Goal: Use online tool/utility: Utilize a website feature to perform a specific function

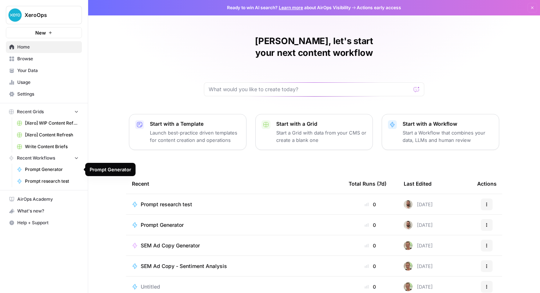
click at [44, 171] on span "Prompt Generator" at bounding box center [52, 169] width 54 height 7
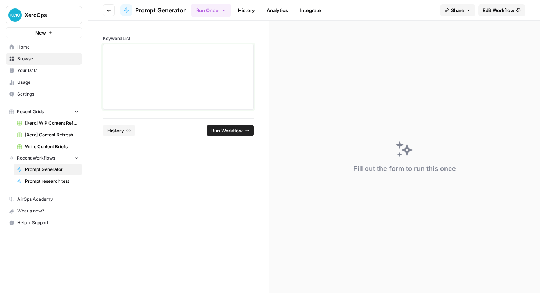
click at [185, 90] on div at bounding box center [179, 76] width 142 height 59
click at [207, 62] on div at bounding box center [179, 76] width 142 height 59
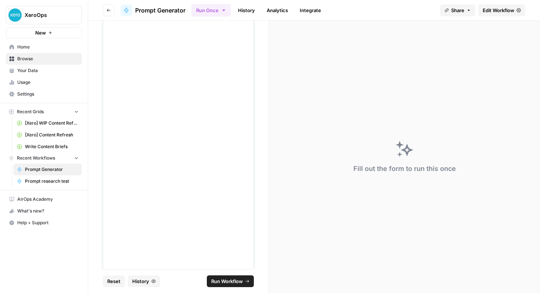
scroll to position [3584, 0]
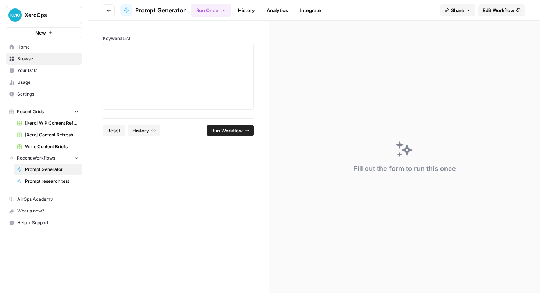
click at [491, 11] on span "Edit Workflow" at bounding box center [499, 10] width 32 height 7
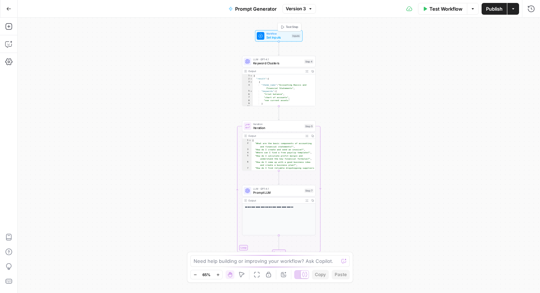
click at [280, 37] on span "Set Inputs" at bounding box center [279, 37] width 24 height 5
click at [433, 61] on List "Keyword List" at bounding box center [470, 59] width 117 height 7
click at [507, 47] on span "edit field" at bounding box center [507, 46] width 16 height 6
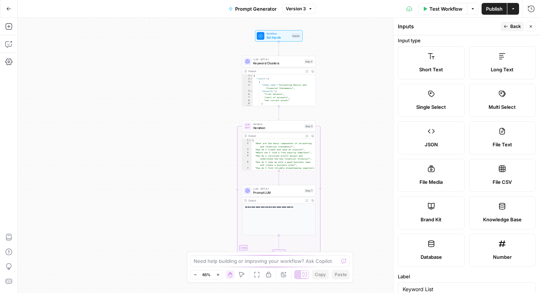
scroll to position [5, 0]
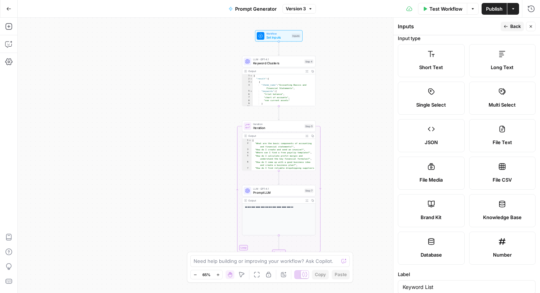
click at [489, 143] on div "File Text" at bounding box center [503, 142] width 54 height 7
click at [504, 175] on label "File CSV" at bounding box center [502, 173] width 67 height 33
type textarea "Supports .csv file type"
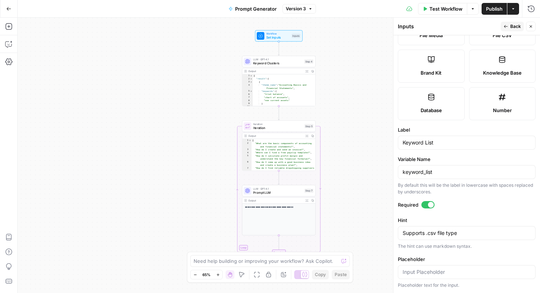
scroll to position [0, 0]
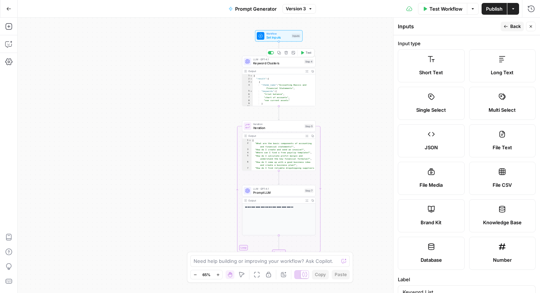
click at [275, 64] on span "Keyword Clusters" at bounding box center [277, 63] width 49 height 5
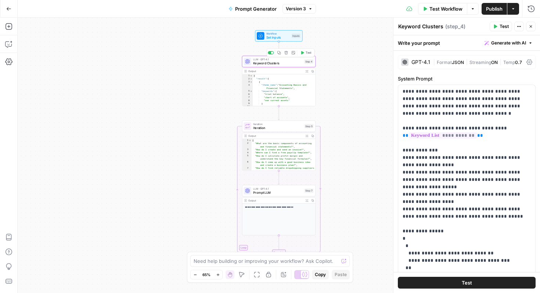
click at [278, 33] on span "Workflow" at bounding box center [279, 34] width 24 height 4
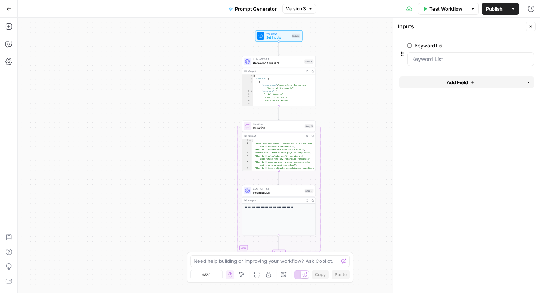
click at [512, 10] on icon "button" at bounding box center [513, 9] width 4 height 4
click at [484, 5] on button "Publish" at bounding box center [494, 9] width 25 height 12
click at [10, 6] on button "Go Back" at bounding box center [8, 8] width 13 height 13
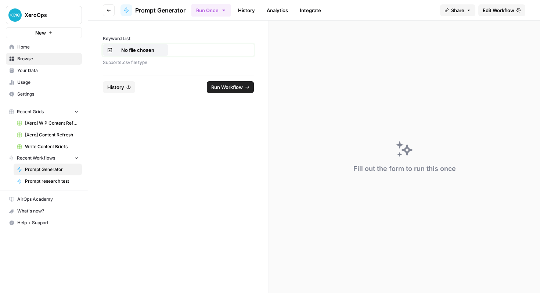
click at [137, 49] on p "No file chosen" at bounding box center [137, 49] width 47 height 7
click at [224, 89] on span "Run Workflow" at bounding box center [227, 86] width 32 height 7
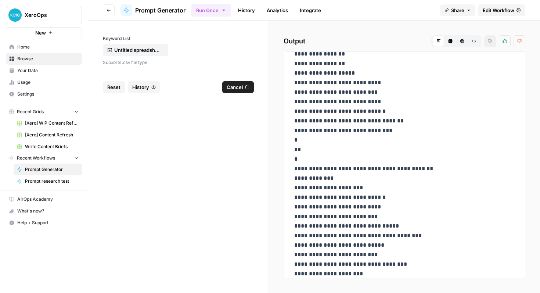
scroll to position [6645, 0]
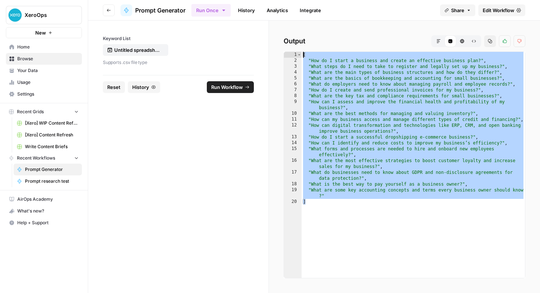
drag, startPoint x: 310, startPoint y: 203, endPoint x: 292, endPoint y: 17, distance: 186.9
click at [292, 17] on div "Go back Prompt Generator Run Once History Analytics Integrate Share Edit Workfl…" at bounding box center [314, 146] width 452 height 293
type textarea "**********"
click at [509, 12] on span "Edit Workflow" at bounding box center [499, 10] width 32 height 7
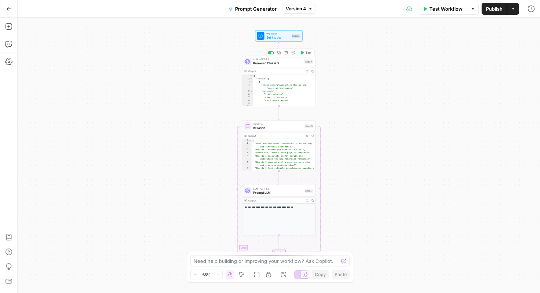
click at [274, 62] on span "Keyword Clusters" at bounding box center [277, 63] width 49 height 5
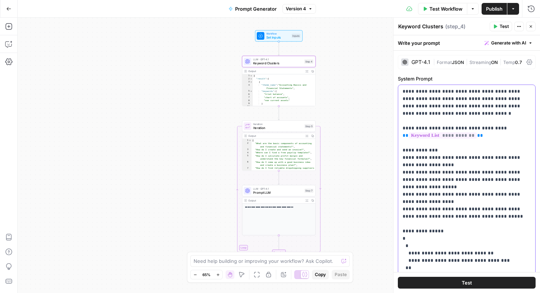
click at [499, 176] on p "**********" at bounding box center [467, 205] width 128 height 235
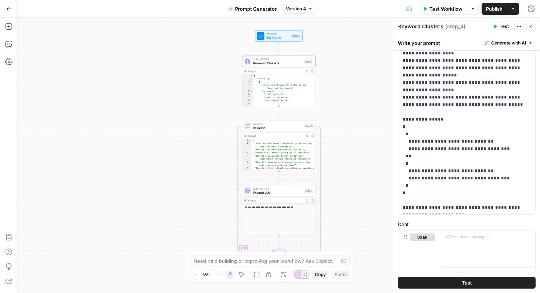
scroll to position [111, 0]
click at [486, 182] on p "**********" at bounding box center [467, 94] width 128 height 235
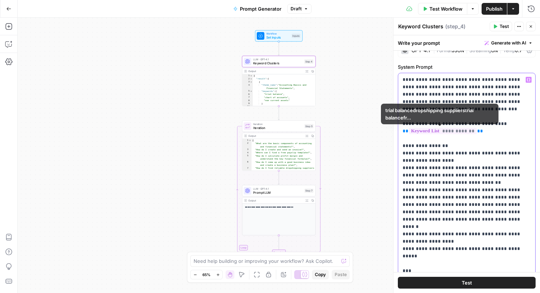
scroll to position [0, 0]
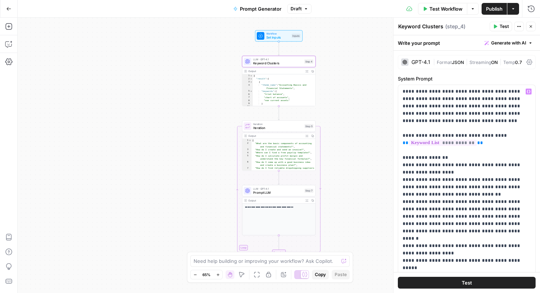
click at [499, 9] on span "Publish" at bounding box center [494, 8] width 17 height 7
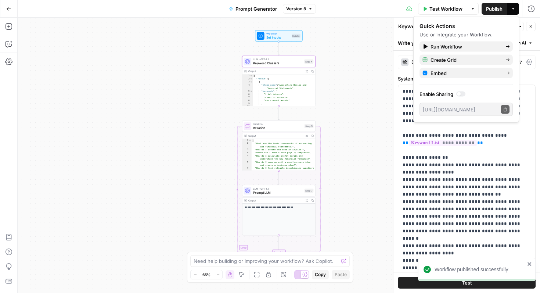
click at [14, 11] on button "Go Back" at bounding box center [8, 8] width 13 height 13
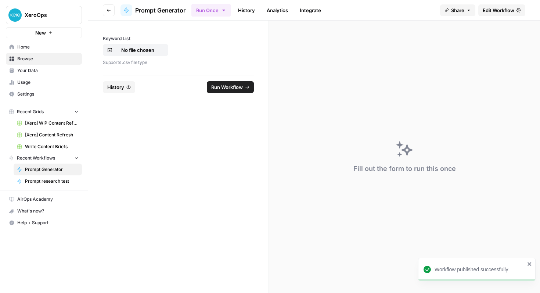
click at [222, 83] on span "Run Workflow" at bounding box center [227, 86] width 32 height 7
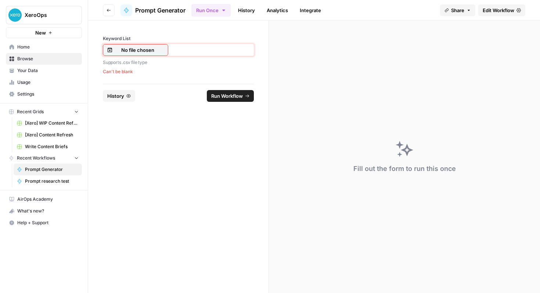
click at [139, 49] on p "No file chosen" at bounding box center [137, 49] width 47 height 7
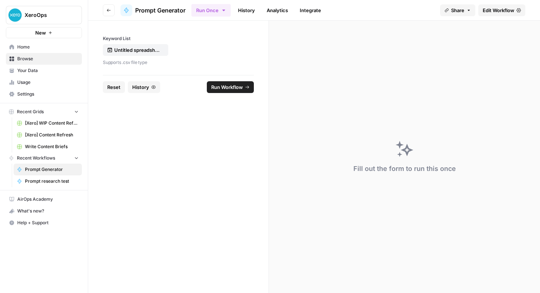
click at [232, 86] on span "Run Workflow" at bounding box center [227, 86] width 32 height 7
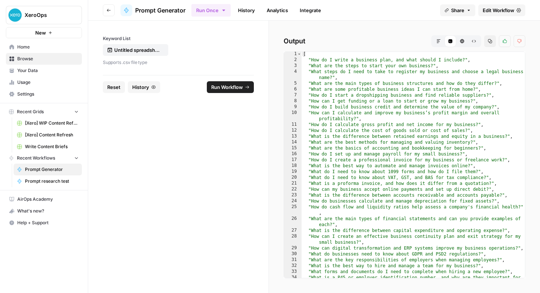
scroll to position [86, 0]
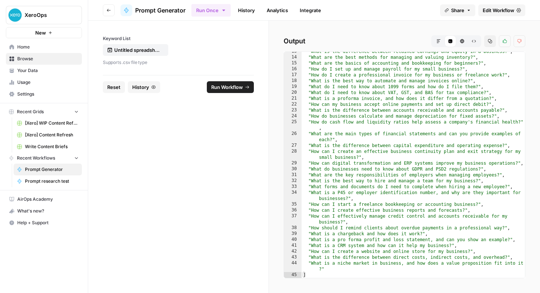
click at [380, 171] on div ""What is the difference between retained earnings and equity in a business?" , …" at bounding box center [414, 168] width 224 height 238
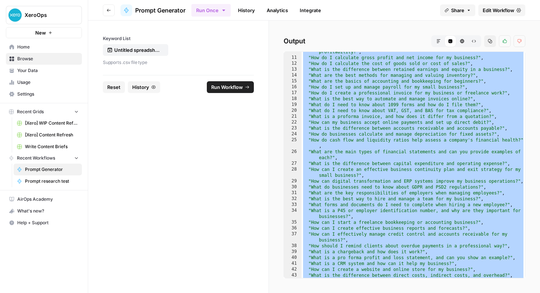
scroll to position [0, 0]
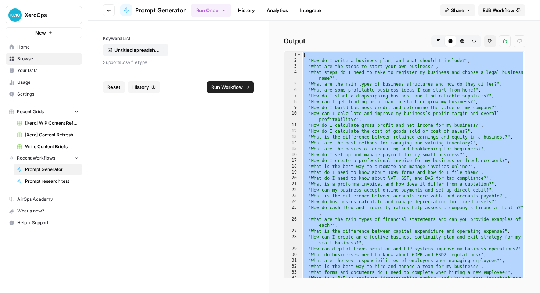
click at [309, 64] on div "[ "How do I write a business plan, and what should I include?" , "What are the …" at bounding box center [414, 174] width 224 height 244
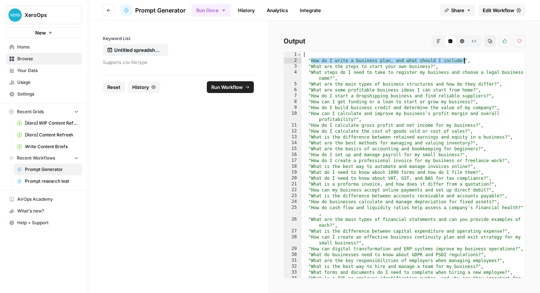
drag, startPoint x: 312, startPoint y: 60, endPoint x: 464, endPoint y: 63, distance: 152.2
click at [464, 63] on div "[ "How do I write a business plan, and what should I include?" , "What are the …" at bounding box center [414, 174] width 224 height 244
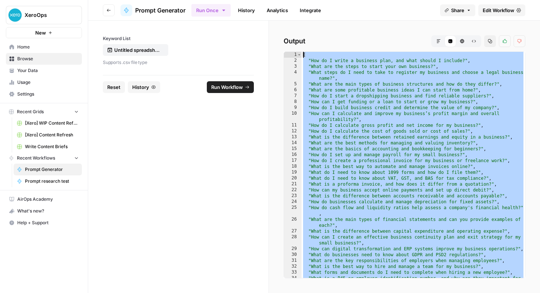
drag, startPoint x: 322, startPoint y: 274, endPoint x: 303, endPoint y: 56, distance: 218.1
click at [303, 56] on div "[ "How do I write a business plan, and what should I include?" , "What are the …" at bounding box center [414, 174] width 224 height 244
type textarea "**********"
click at [496, 9] on span "Edit Workflow" at bounding box center [499, 10] width 32 height 7
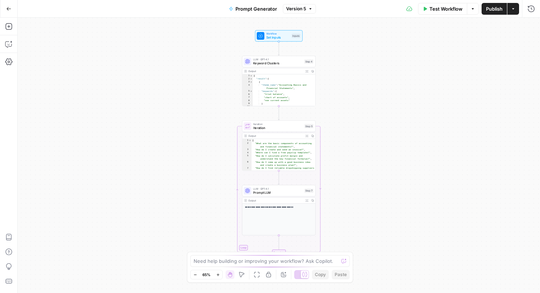
click at [282, 61] on span "Keyword Clusters" at bounding box center [277, 63] width 49 height 5
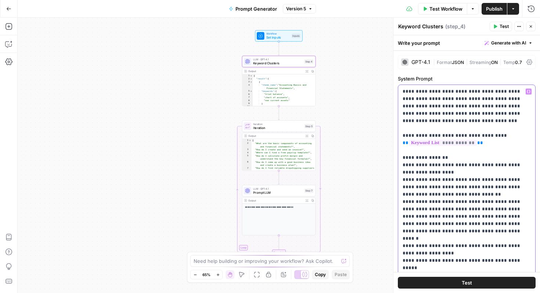
click at [477, 187] on p "**********" at bounding box center [467, 268] width 128 height 360
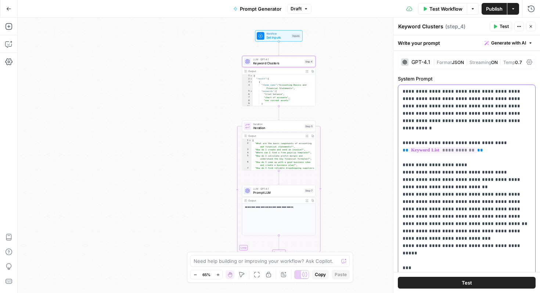
click at [496, 119] on p "**********" at bounding box center [467, 275] width 128 height 375
click at [499, 10] on span "Publish" at bounding box center [494, 8] width 17 height 7
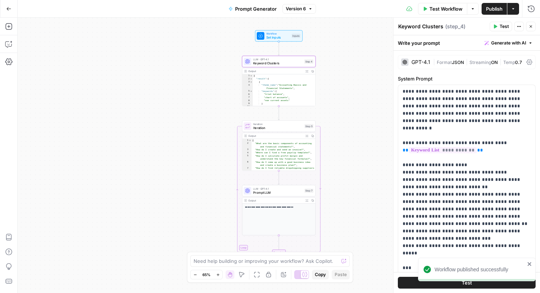
click at [11, 9] on icon "button" at bounding box center [8, 8] width 5 height 5
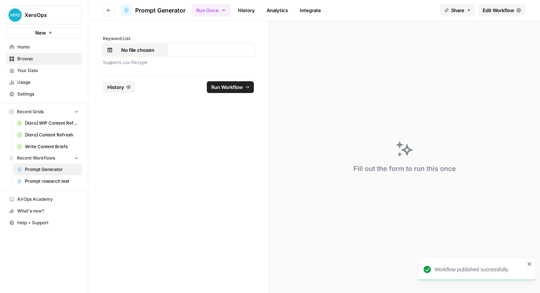
click at [142, 52] on p "No file chosen" at bounding box center [137, 49] width 47 height 7
click at [225, 85] on span "Run Workflow" at bounding box center [227, 86] width 32 height 7
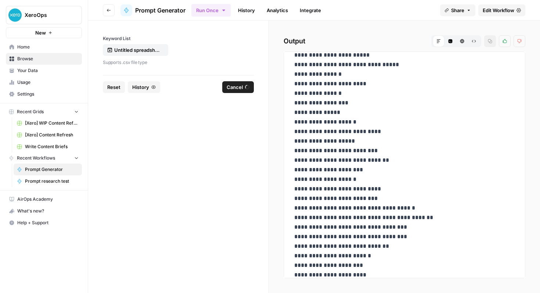
scroll to position [2955, 0]
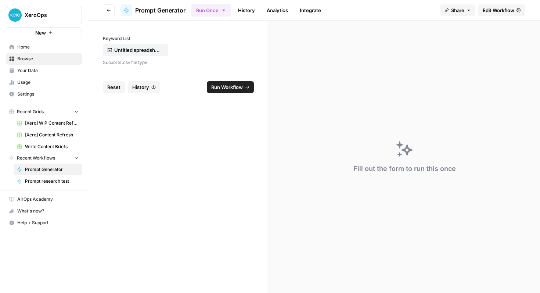
click at [285, 154] on div "Fill out the form to run this once" at bounding box center [404, 157] width 271 height 272
click at [402, 151] on icon at bounding box center [407, 150] width 12 height 12
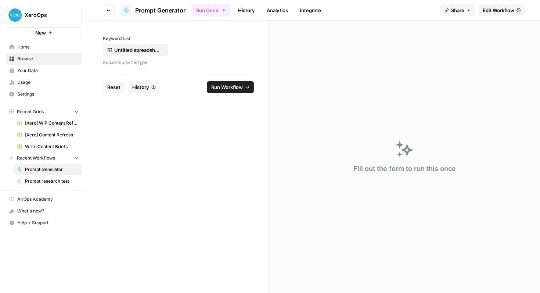
click at [386, 136] on div "Fill out the form to run this once" at bounding box center [404, 157] width 271 height 272
click at [249, 13] on link "History" at bounding box center [247, 10] width 26 height 12
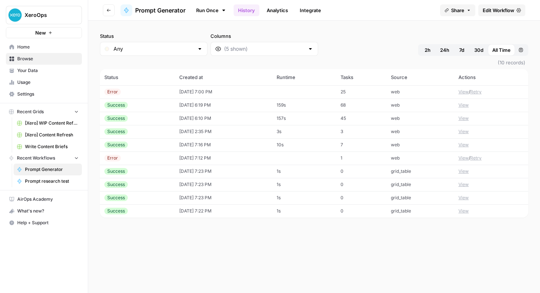
click at [219, 93] on td "[DATE] 7:00 PM" at bounding box center [223, 91] width 97 height 13
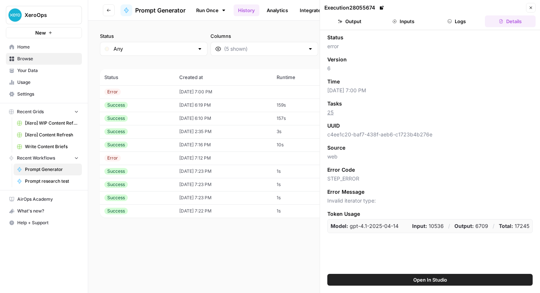
click at [448, 27] on button "Logs" at bounding box center [457, 21] width 51 height 12
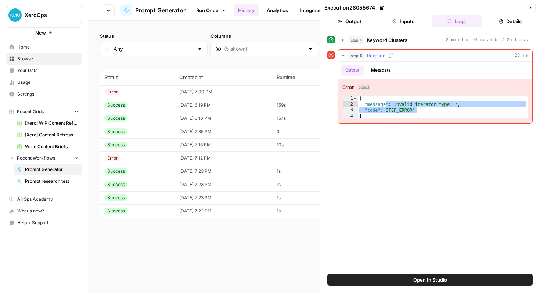
drag, startPoint x: 423, startPoint y: 111, endPoint x: 415, endPoint y: 106, distance: 9.2
click at [415, 106] on div "{ "message" : "Invalid iterator type: " , "code" : "STEP_ERROR" }" at bounding box center [443, 113] width 170 height 35
type textarea "**********"
click at [232, 71] on th "Created at" at bounding box center [223, 77] width 97 height 16
click at [173, 8] on span "Prompt Generator" at bounding box center [160, 10] width 50 height 9
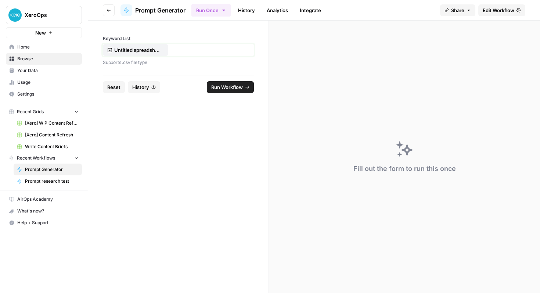
click at [152, 47] on p "Untitled spreadsheet - Sheet1.csv" at bounding box center [137, 49] width 47 height 7
click at [220, 88] on span "Run Workflow" at bounding box center [227, 86] width 32 height 7
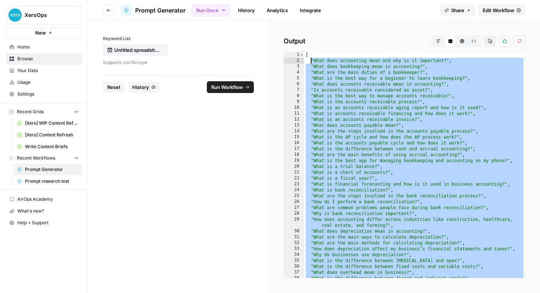
drag, startPoint x: 451, startPoint y: 268, endPoint x: 310, endPoint y: 59, distance: 252.2
click at [310, 59] on div "[ "What does accounting mean and why is it important?" , "What does bookkeeping…" at bounding box center [414, 171] width 221 height 238
click at [358, 105] on div "[ "What does accounting mean and why is it important?" , "What does bookkeeping…" at bounding box center [414, 171] width 221 height 238
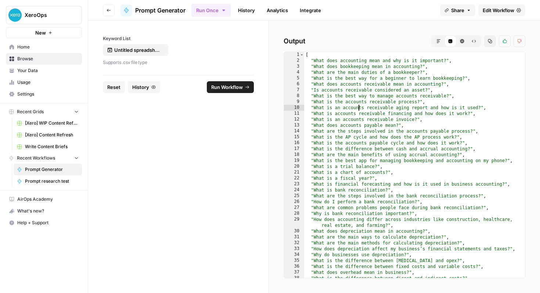
type textarea "**********"
